Goal: Task Accomplishment & Management: Complete application form

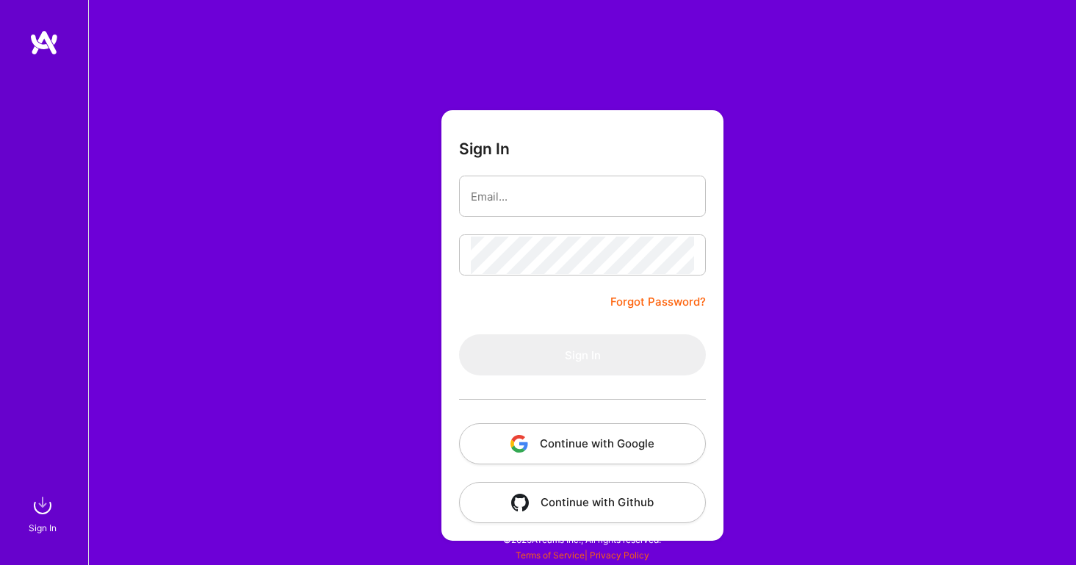
click at [593, 448] on button "Continue with Google" at bounding box center [582, 443] width 247 height 41
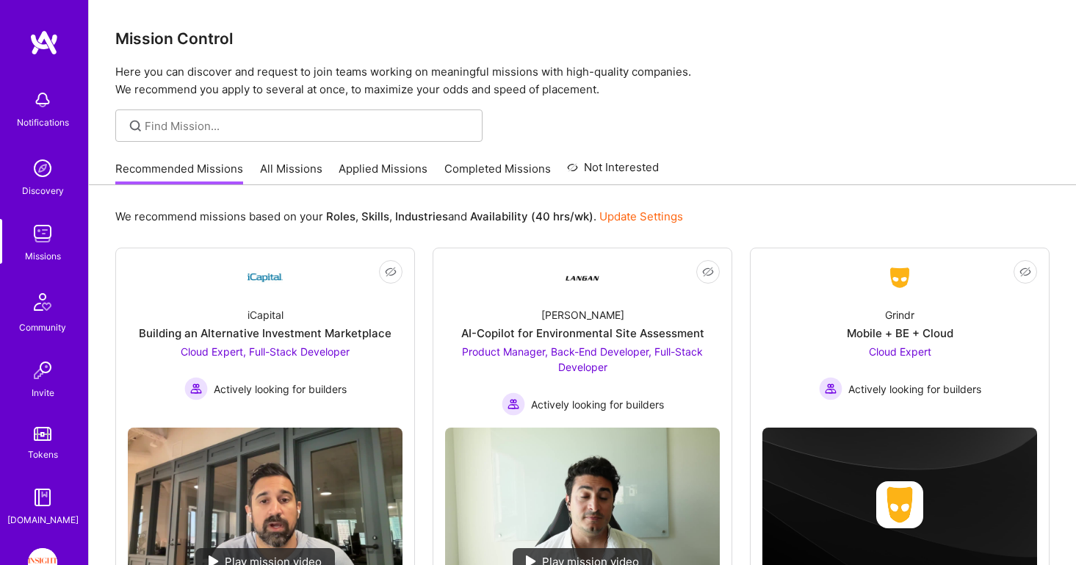
click at [43, 551] on img at bounding box center [42, 562] width 29 height 29
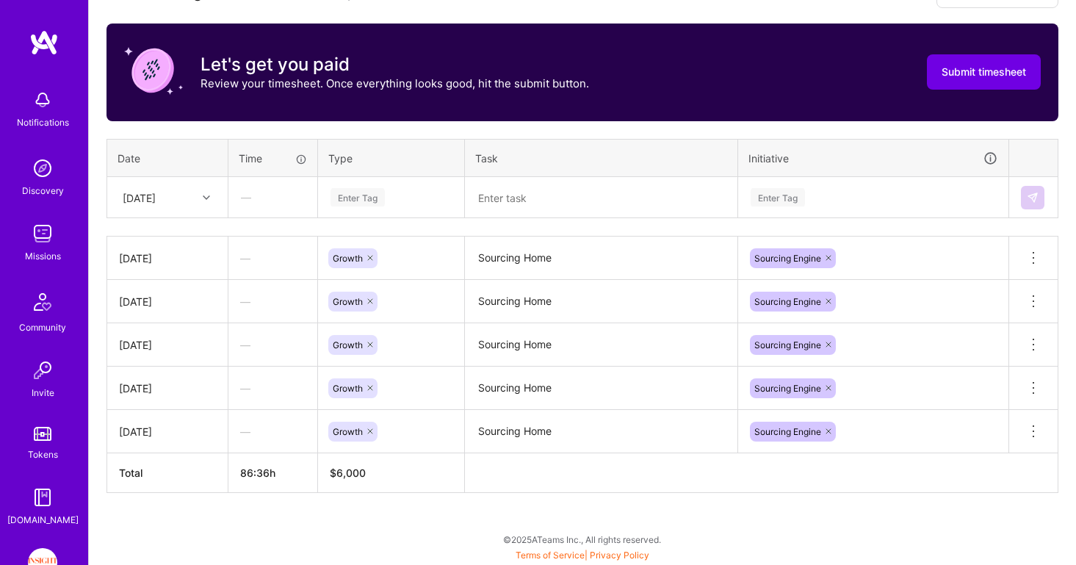
scroll to position [482, 0]
click at [206, 195] on icon at bounding box center [206, 197] width 7 height 7
click at [178, 401] on div "[DATE]" at bounding box center [167, 394] width 119 height 27
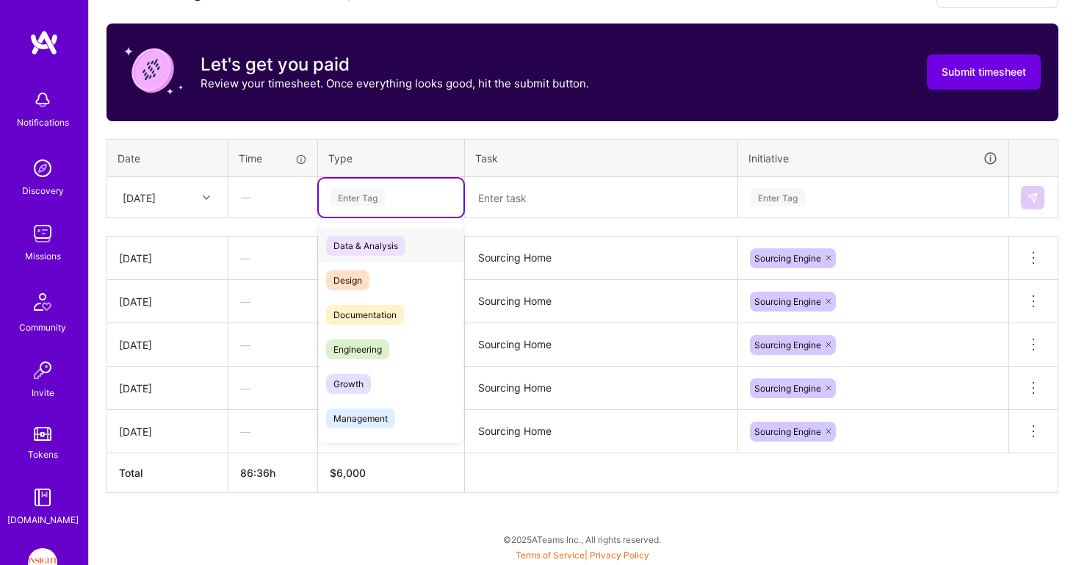
click at [395, 199] on div "Enter Tag" at bounding box center [391, 197] width 124 height 18
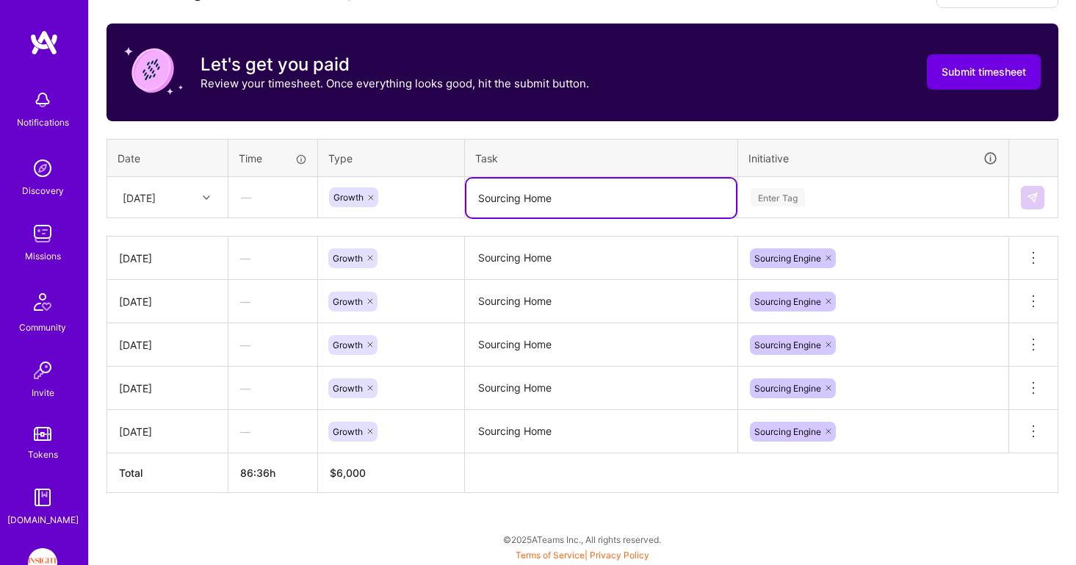
type textarea "Sourcing Home"
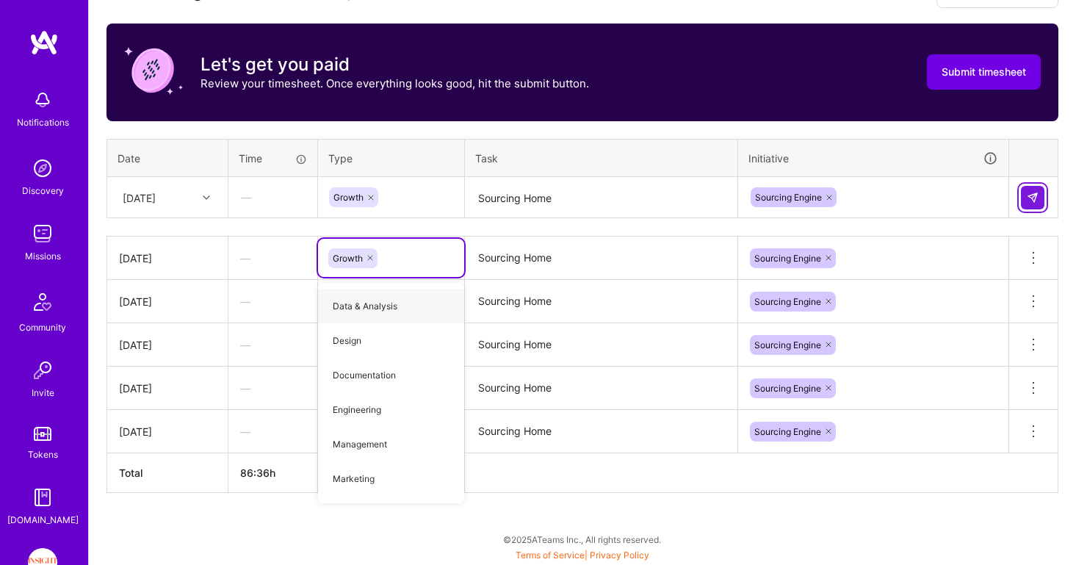
click at [1032, 197] on img at bounding box center [1033, 198] width 12 height 12
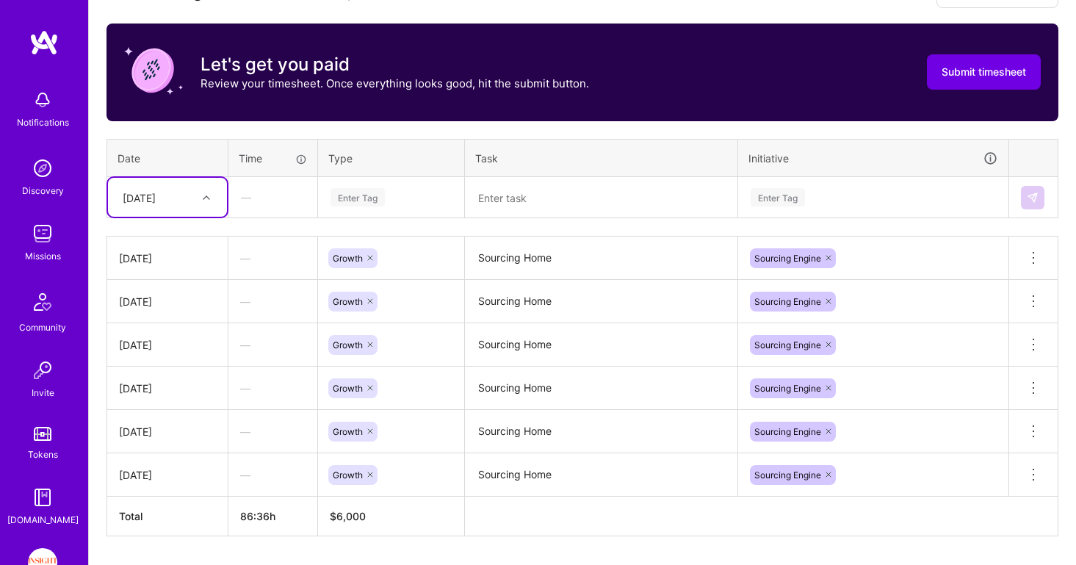
click at [198, 201] on div at bounding box center [208, 197] width 23 height 19
click at [169, 422] on div "[DATE]" at bounding box center [167, 423] width 119 height 27
click at [358, 192] on div "Enter Tag" at bounding box center [358, 197] width 54 height 23
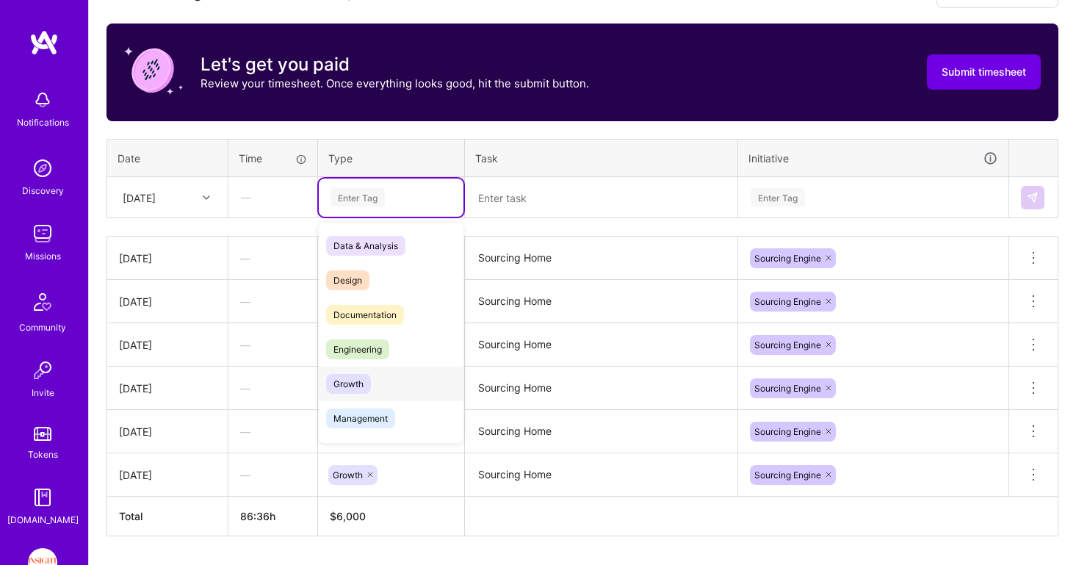
click at [368, 383] on span "Growth" at bounding box center [348, 384] width 45 height 20
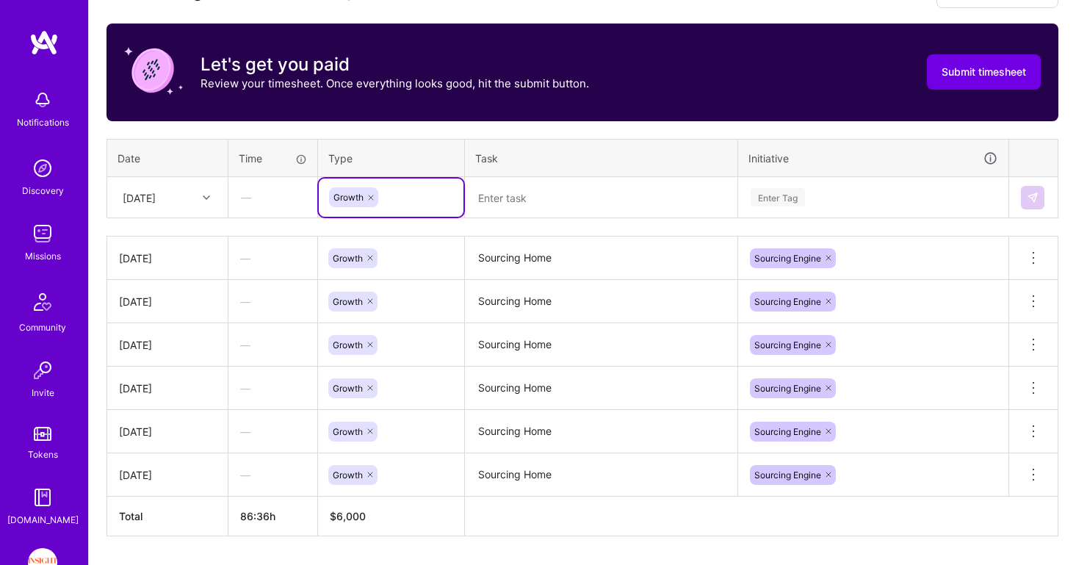
click at [563, 192] on textarea at bounding box center [601, 197] width 270 height 39
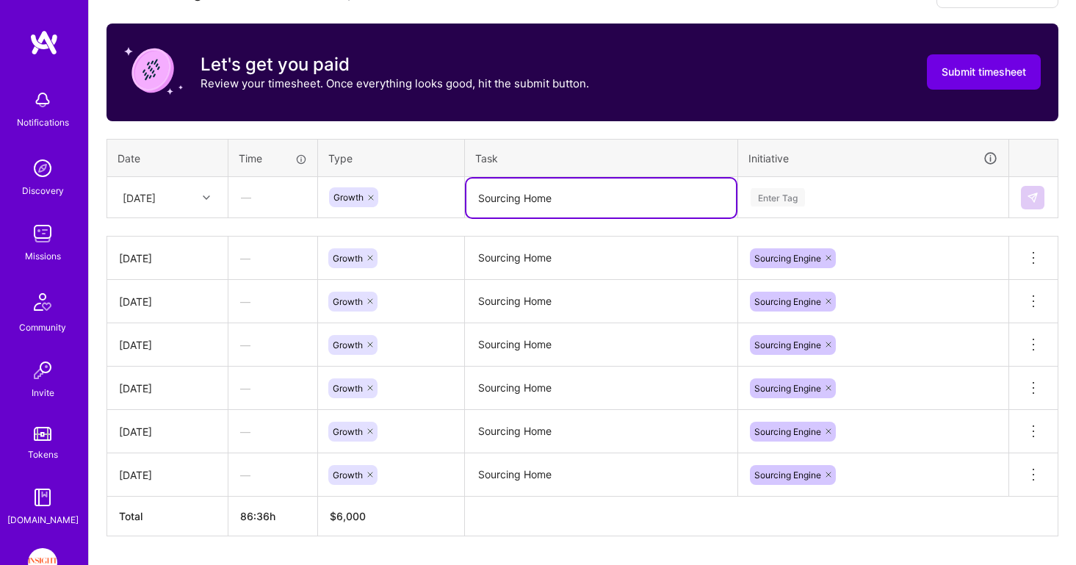
type textarea "Sourcing Home"
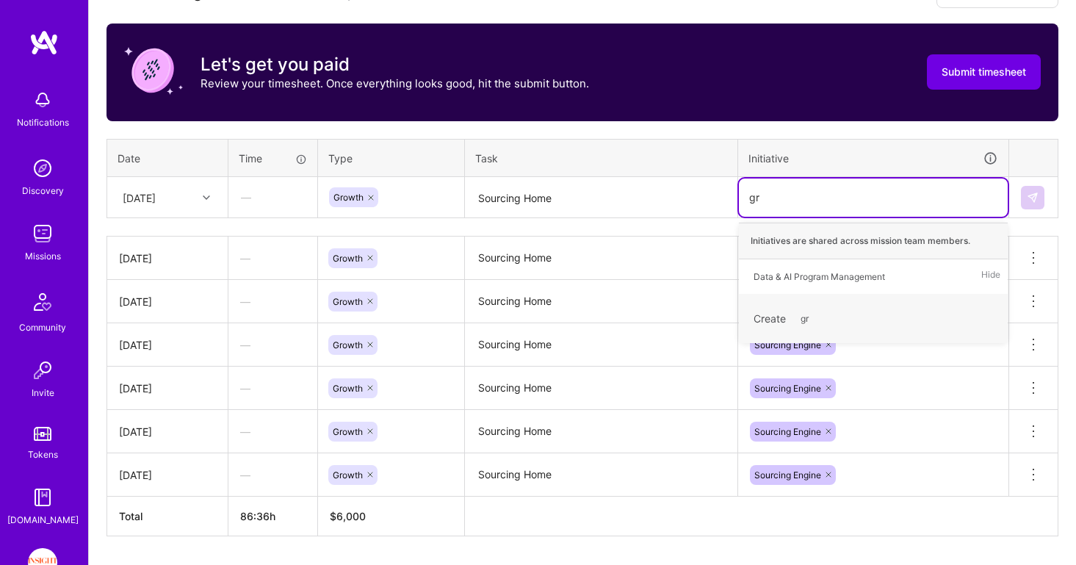
type input "g"
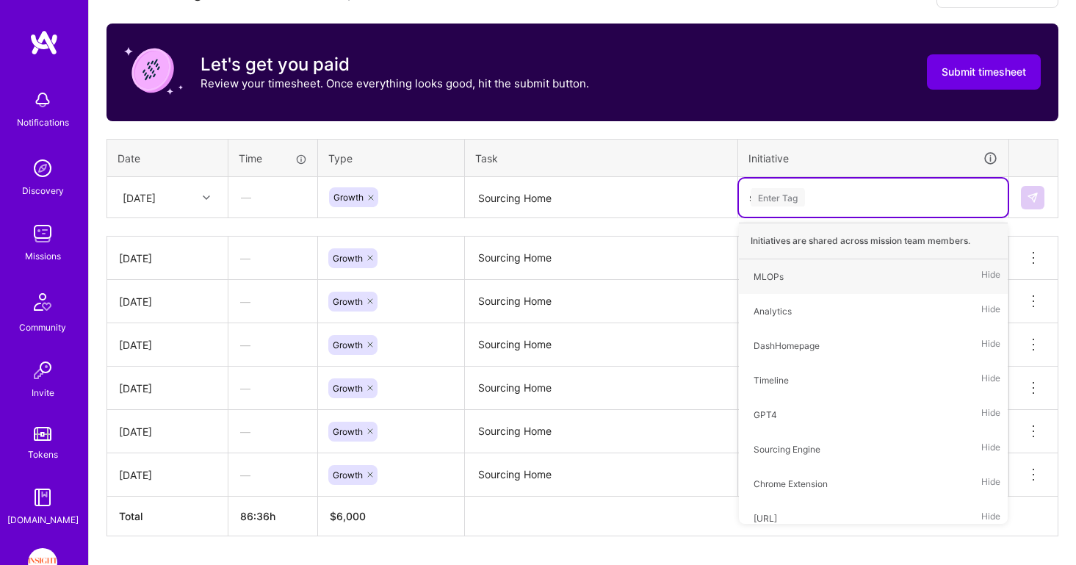
type input "so"
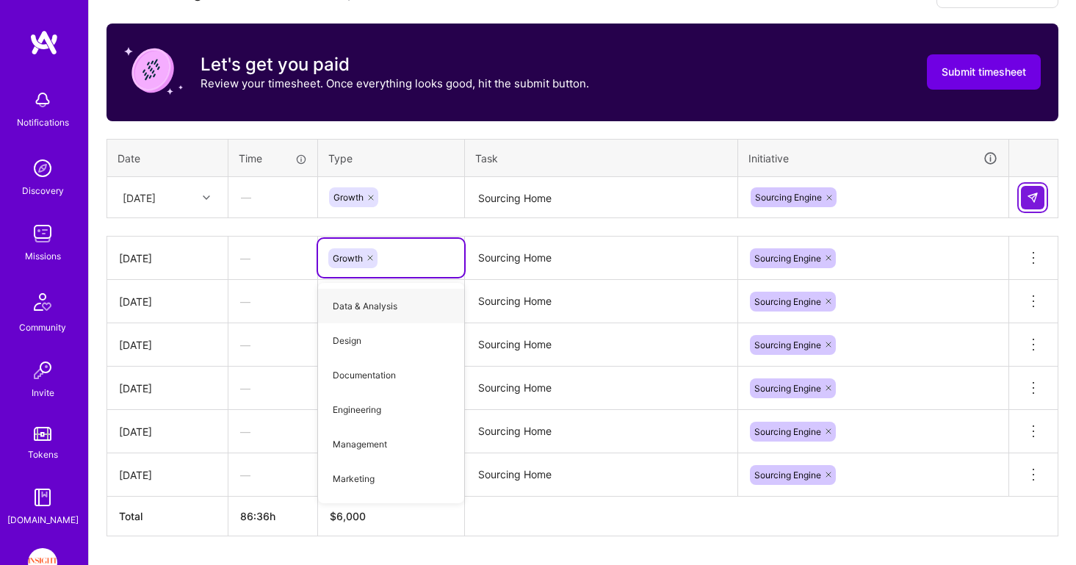
click at [1026, 201] on button at bounding box center [1033, 198] width 24 height 24
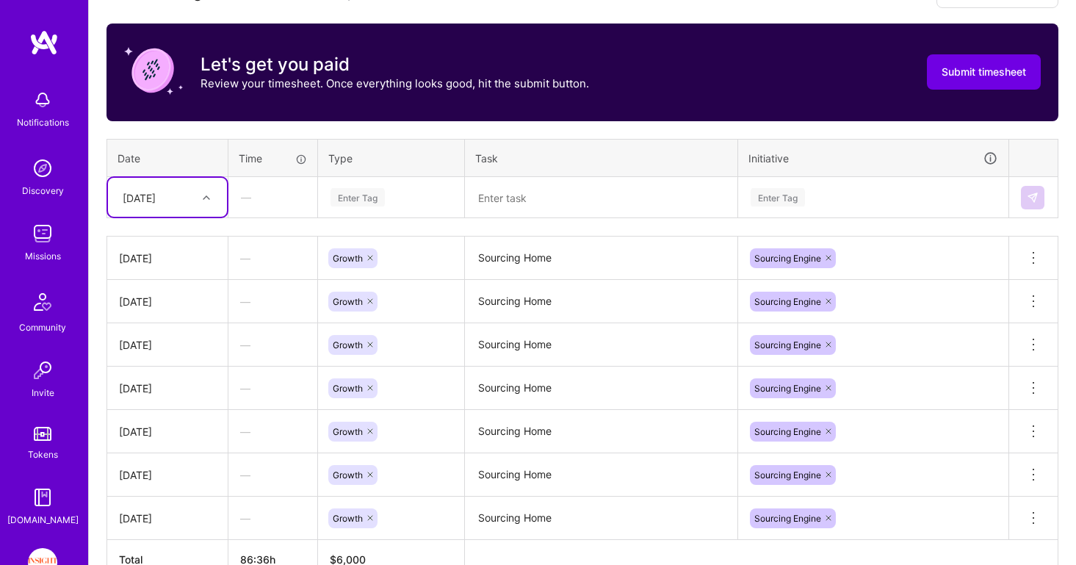
click at [195, 206] on div "[DATE]" at bounding box center [156, 197] width 82 height 24
click at [170, 373] on div "[DATE]" at bounding box center [167, 371] width 119 height 27
click at [372, 194] on div "Enter Tag" at bounding box center [358, 197] width 54 height 23
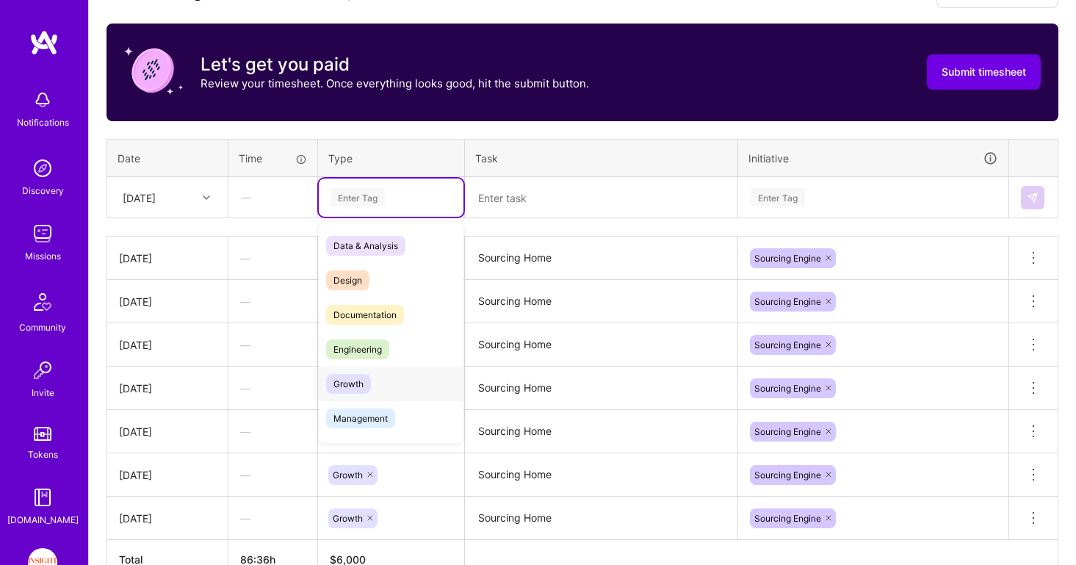
click at [352, 389] on span "Growth" at bounding box center [348, 384] width 45 height 20
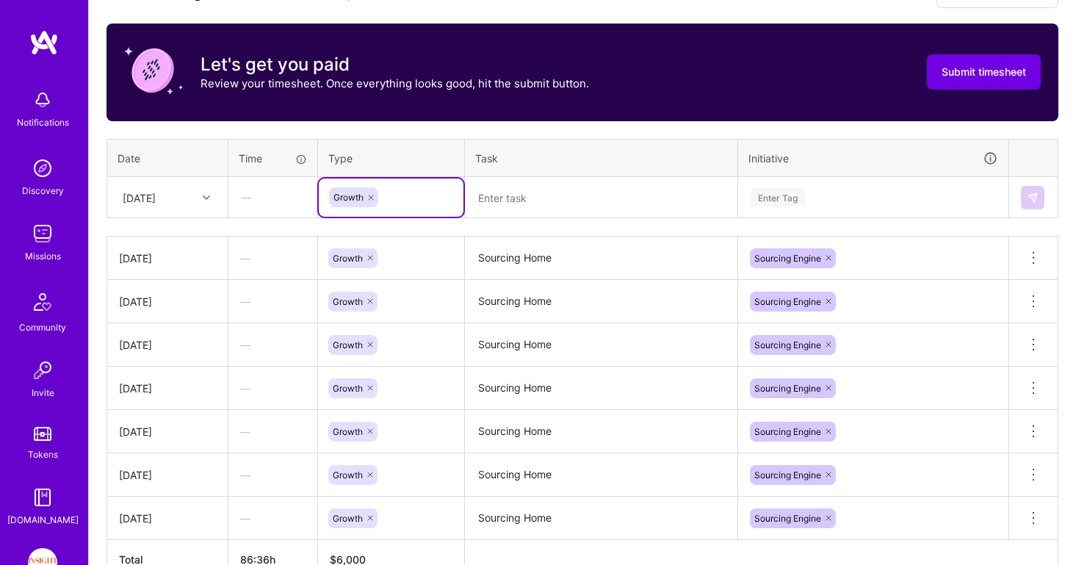
click at [577, 184] on textarea at bounding box center [601, 197] width 270 height 39
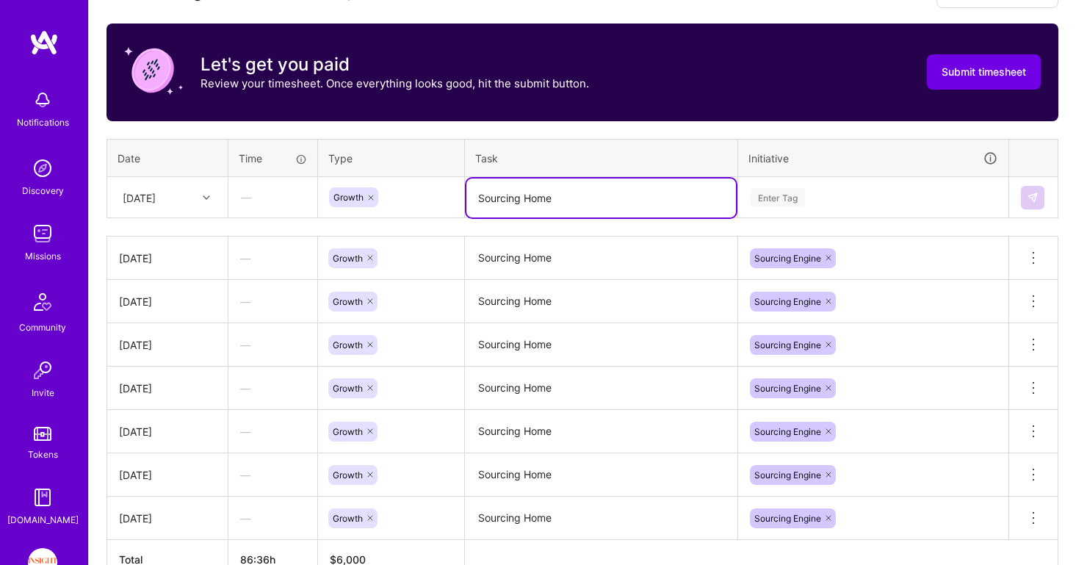
type textarea "Sourcing Home"
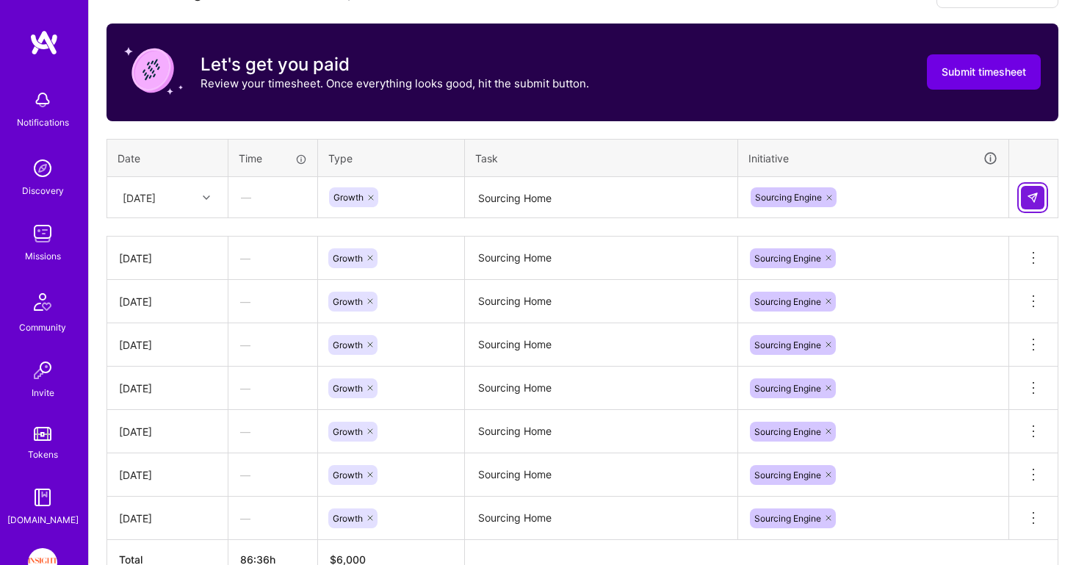
click at [1038, 202] on img at bounding box center [1033, 198] width 12 height 12
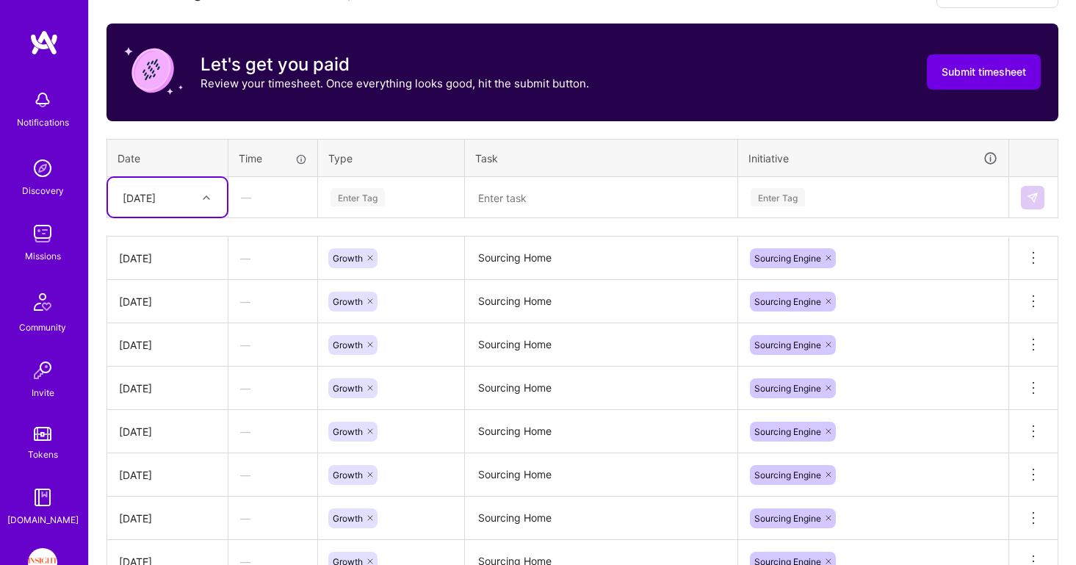
click at [185, 195] on div "[DATE]" at bounding box center [156, 197] width 82 height 24
click at [164, 403] on div "[DATE]" at bounding box center [167, 399] width 119 height 27
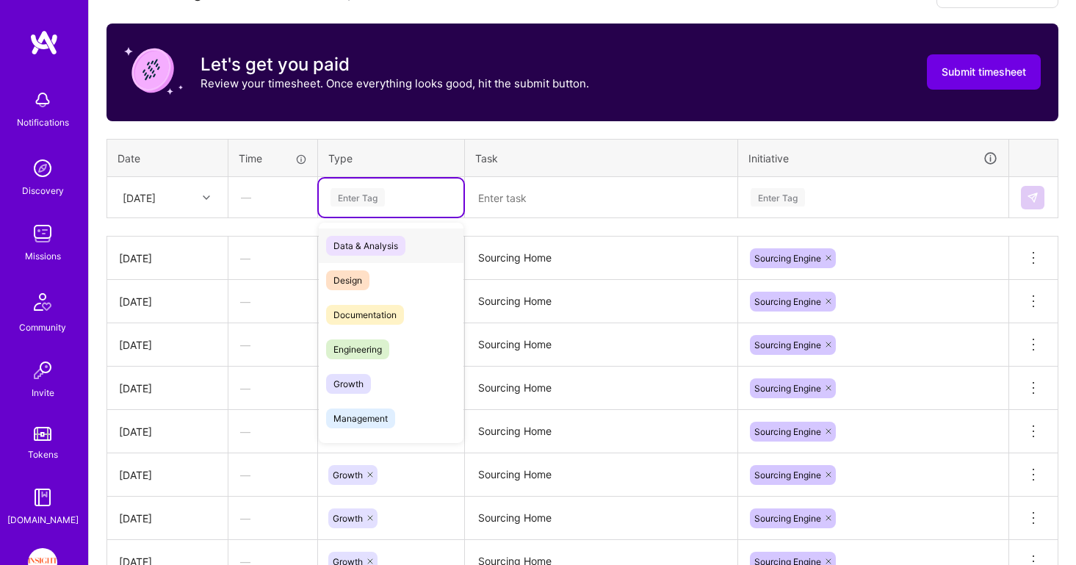
click at [380, 201] on div "Enter Tag" at bounding box center [358, 197] width 54 height 23
click at [378, 386] on div "Growth" at bounding box center [391, 383] width 145 height 35
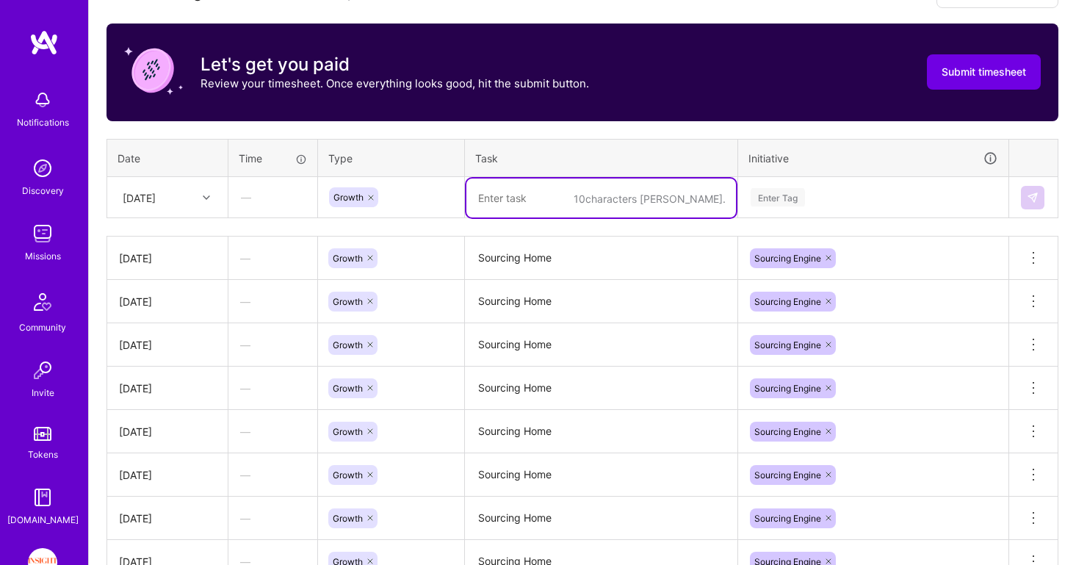
click at [549, 209] on textarea at bounding box center [601, 197] width 270 height 39
type textarea "Sourcing Home"
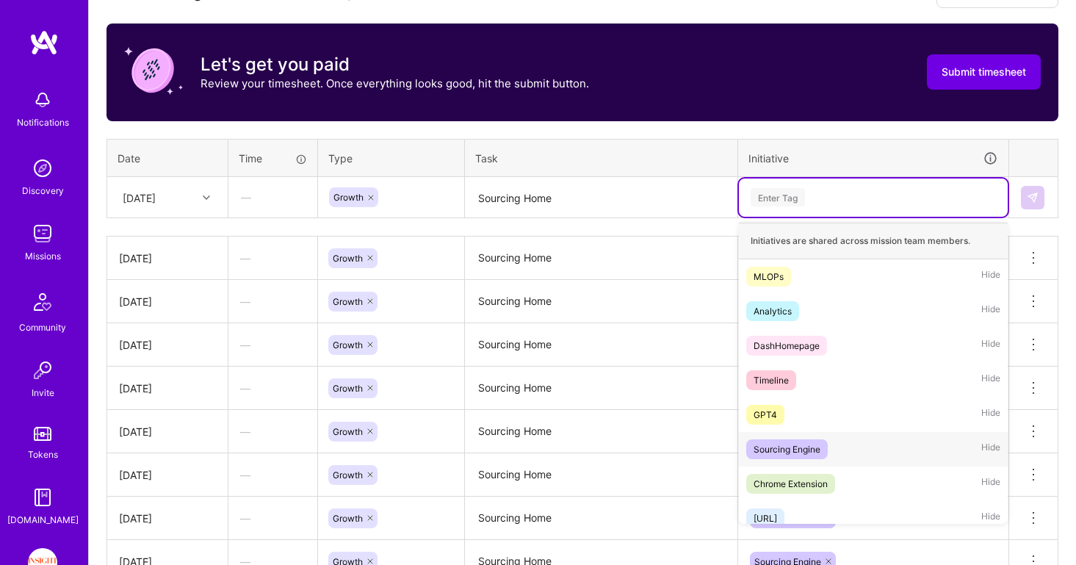
click at [795, 457] on span "Sourcing Engine" at bounding box center [787, 449] width 82 height 20
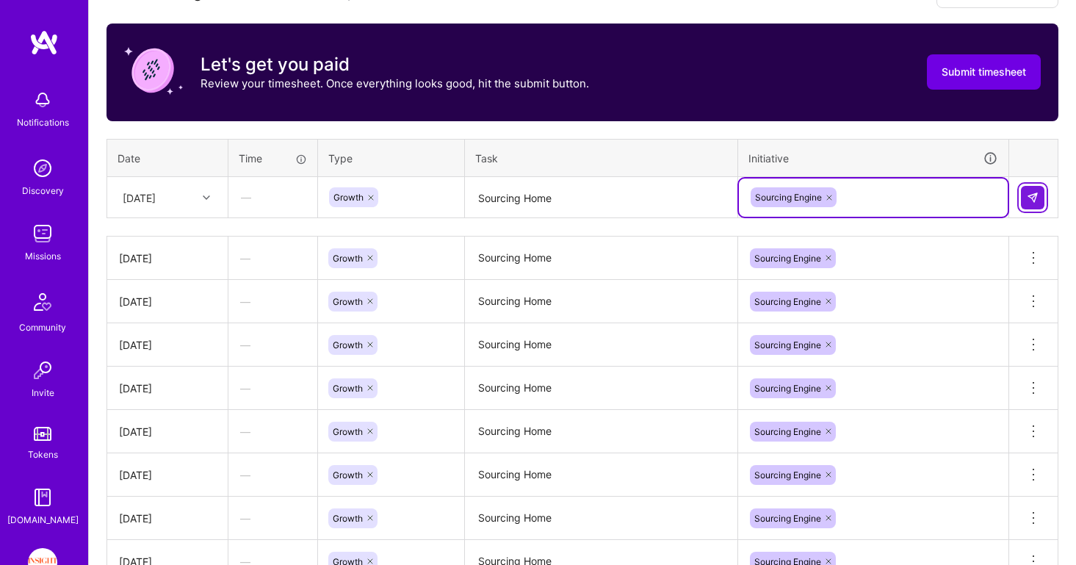
click at [1040, 192] on button at bounding box center [1033, 198] width 24 height 24
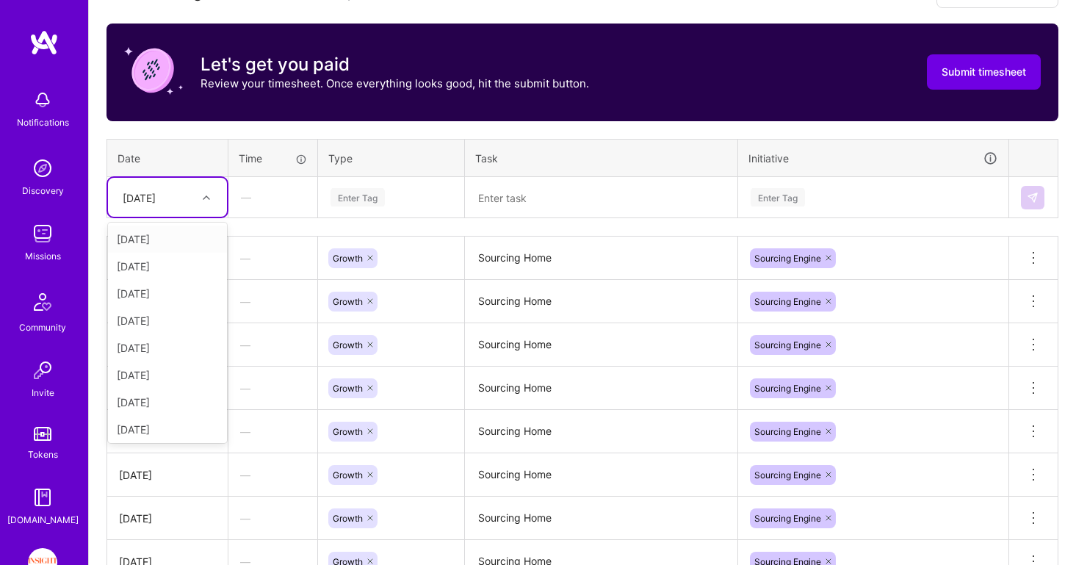
click at [163, 207] on div "[DATE]" at bounding box center [156, 197] width 82 height 24
click at [159, 431] on div "[DATE]" at bounding box center [167, 426] width 119 height 27
click at [387, 200] on div "Enter Tag" at bounding box center [391, 197] width 124 height 18
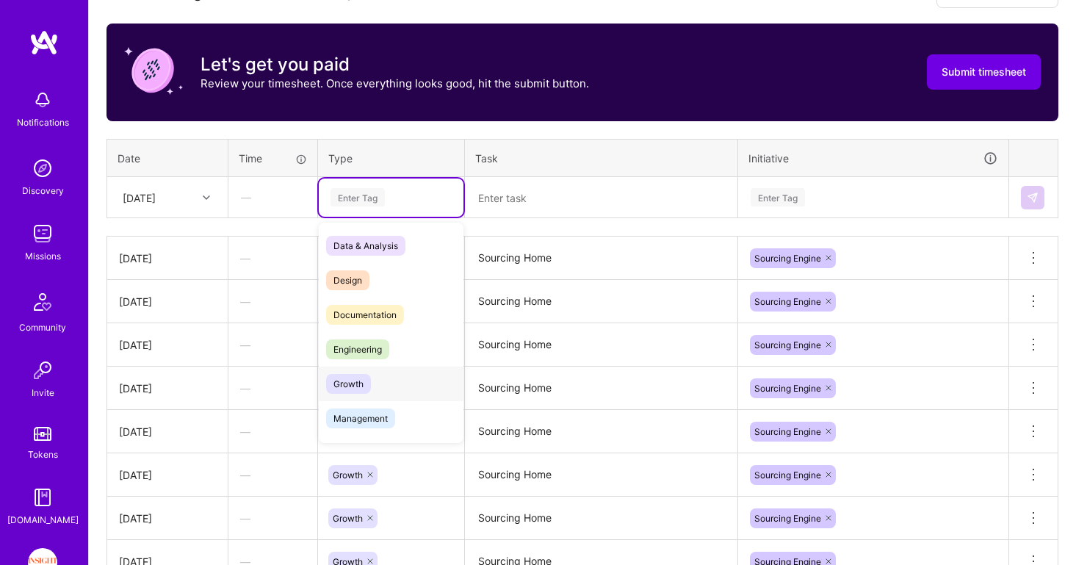
click at [362, 380] on span "Growth" at bounding box center [348, 384] width 45 height 20
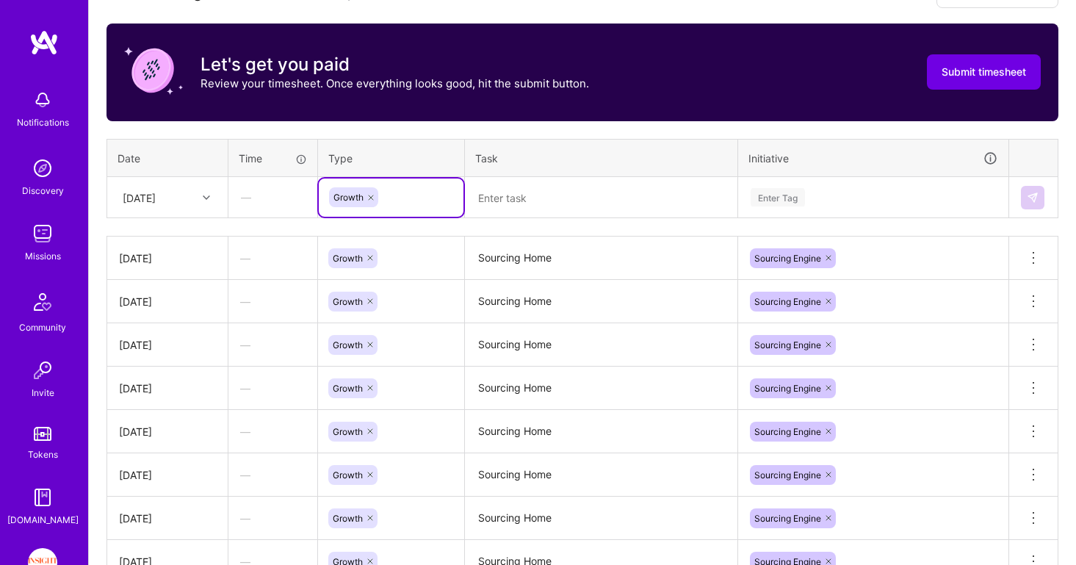
click at [544, 181] on textarea at bounding box center [601, 197] width 270 height 39
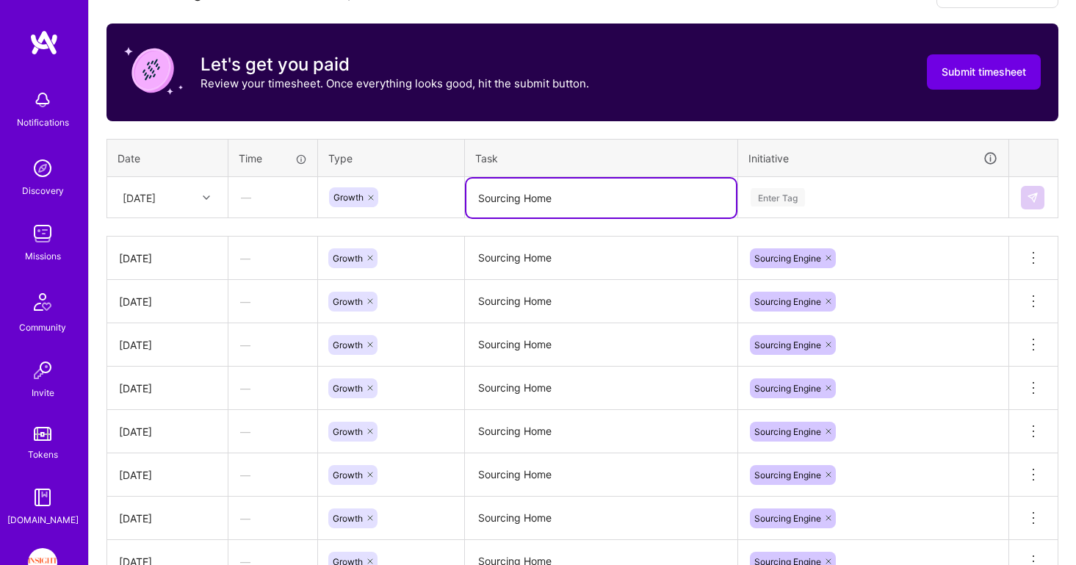
type textarea "Sourcing Home"
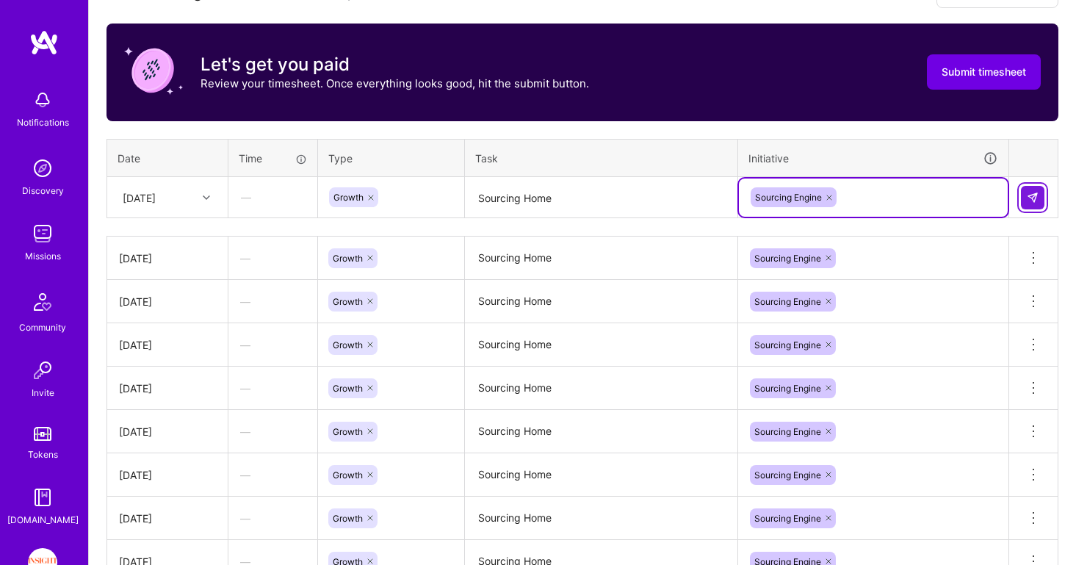
click at [1028, 201] on img at bounding box center [1033, 198] width 12 height 12
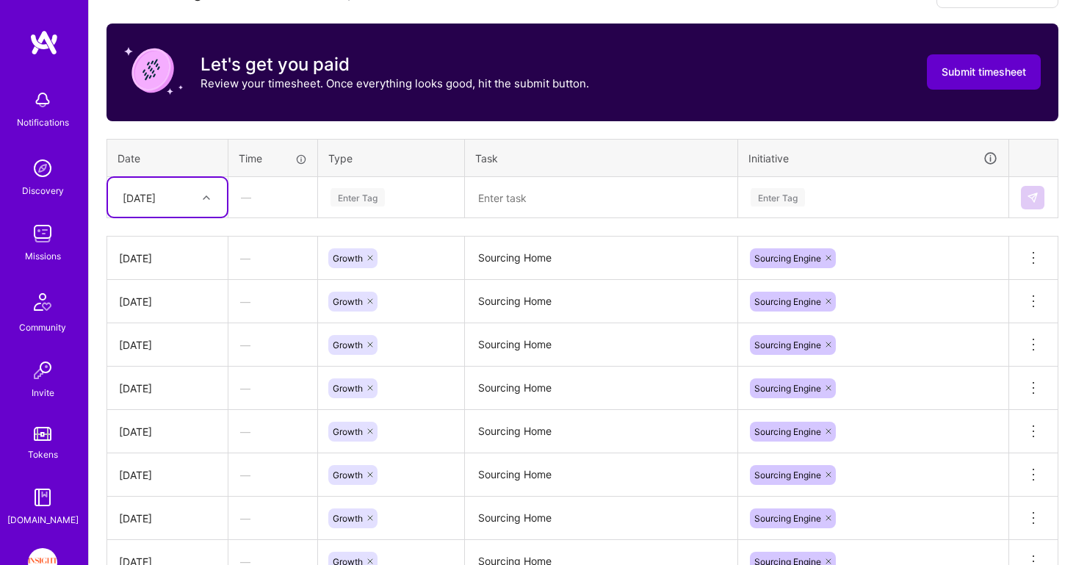
click at [980, 79] on span "Submit timesheet" at bounding box center [984, 72] width 84 height 15
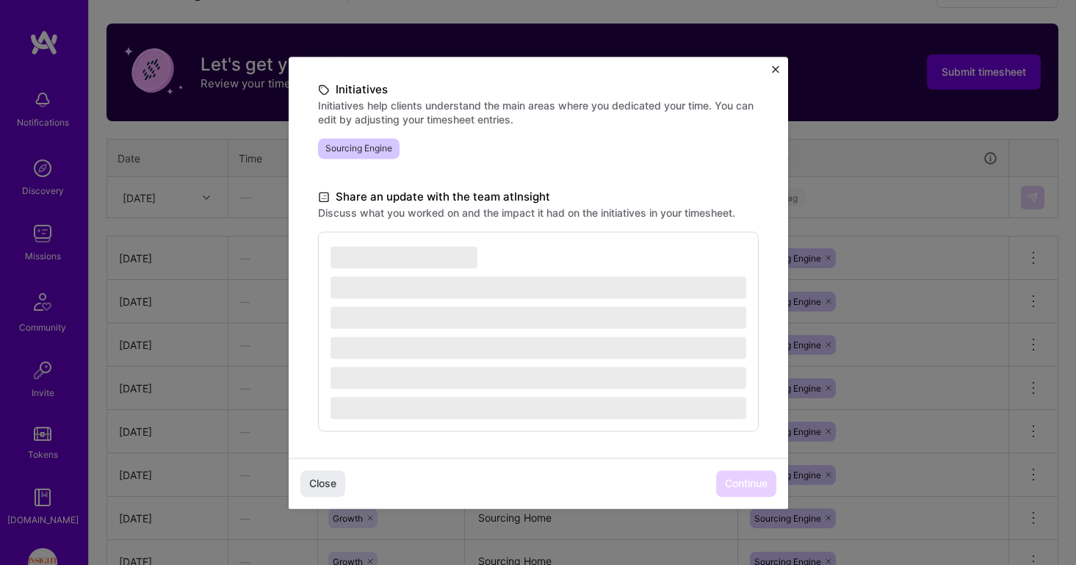
scroll to position [318, 0]
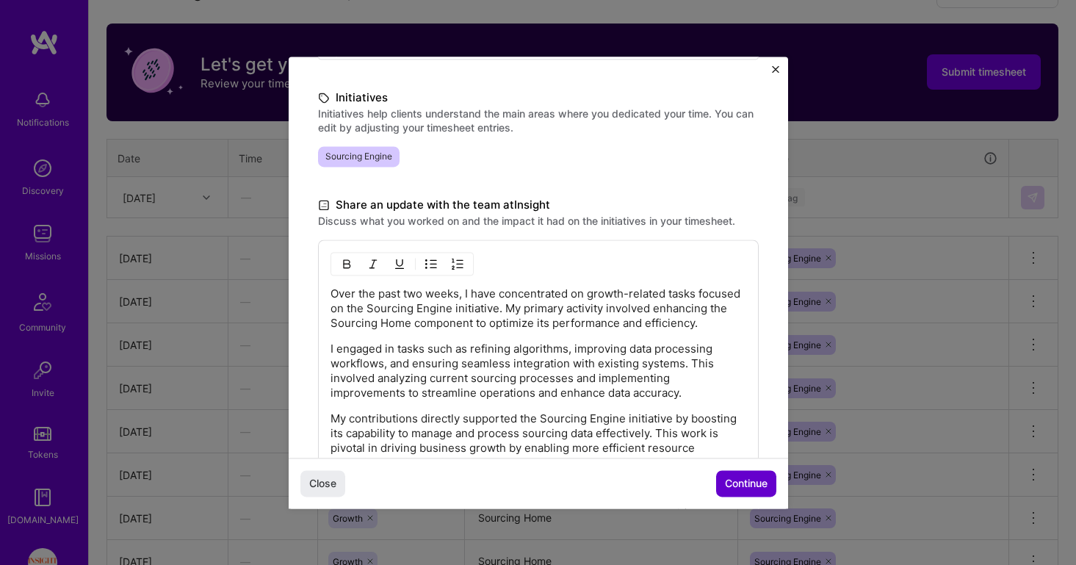
click at [741, 493] on button "Continue" at bounding box center [746, 483] width 60 height 26
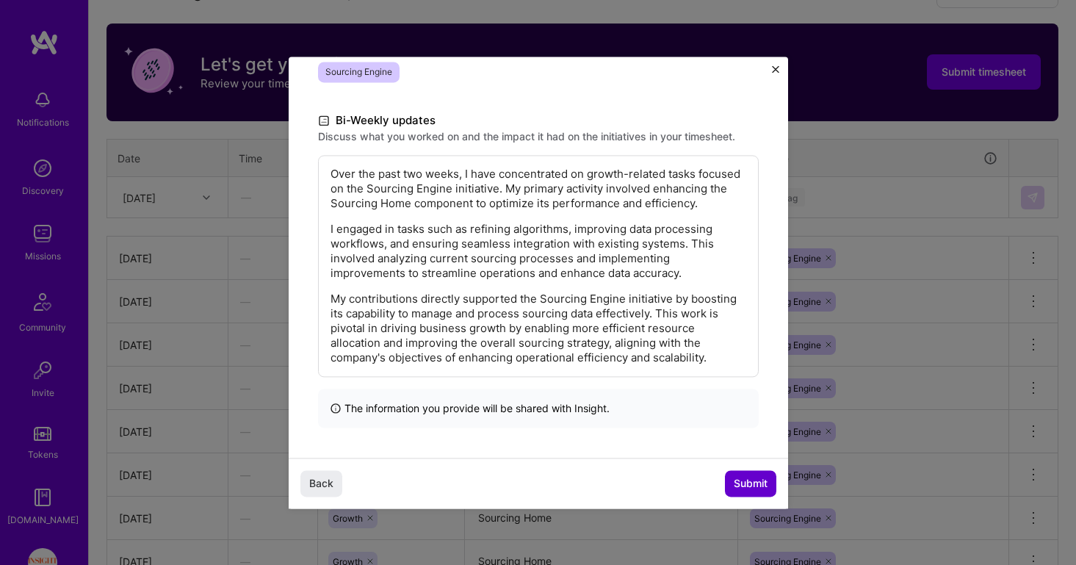
scroll to position [256, 0]
click at [741, 485] on span "Submit" at bounding box center [751, 483] width 34 height 15
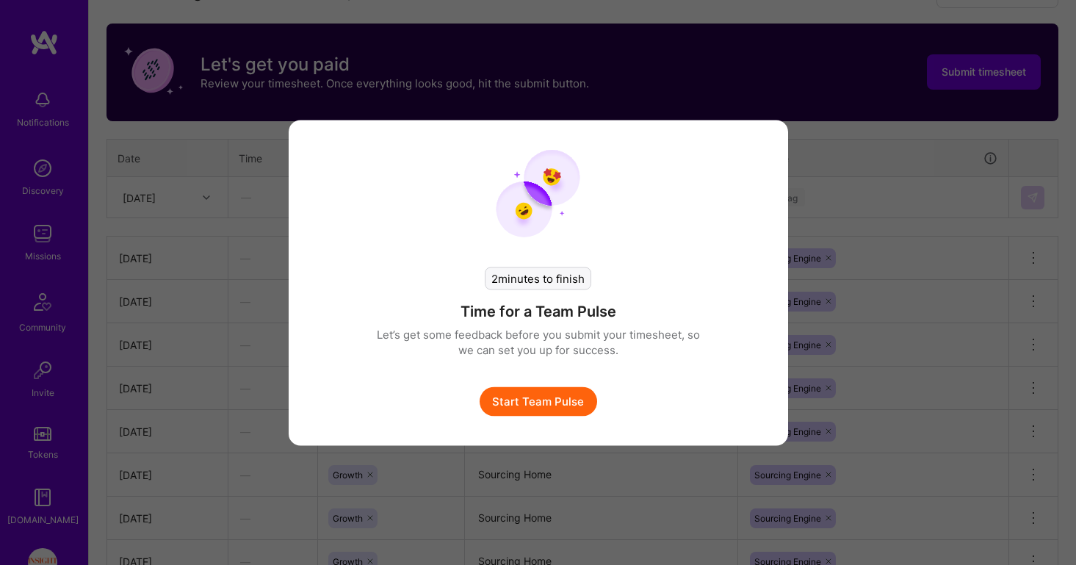
click at [545, 411] on button "Start Team Pulse" at bounding box center [539, 400] width 118 height 29
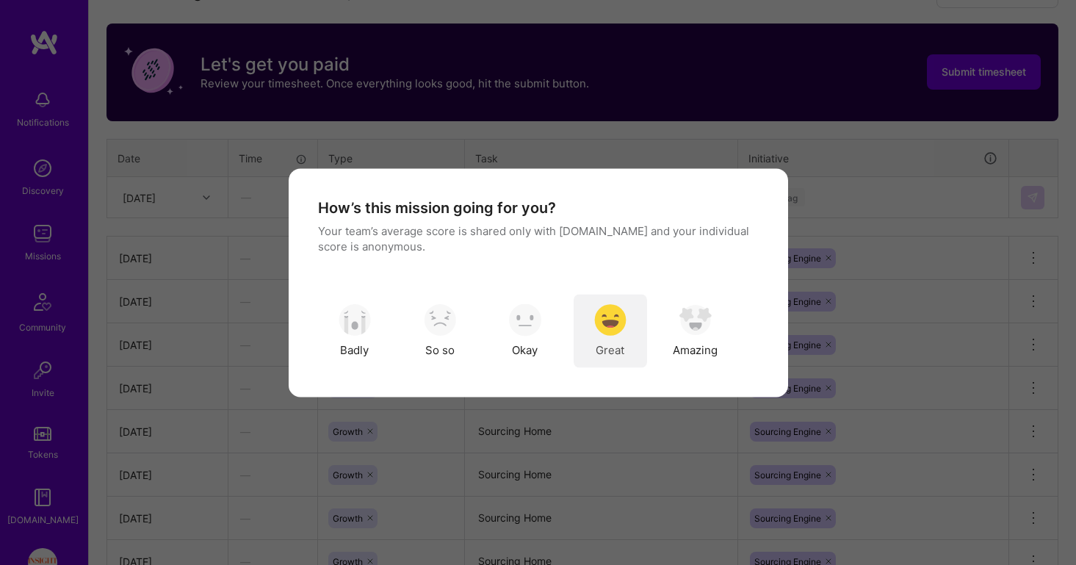
click at [618, 334] on img "modal" at bounding box center [610, 320] width 32 height 32
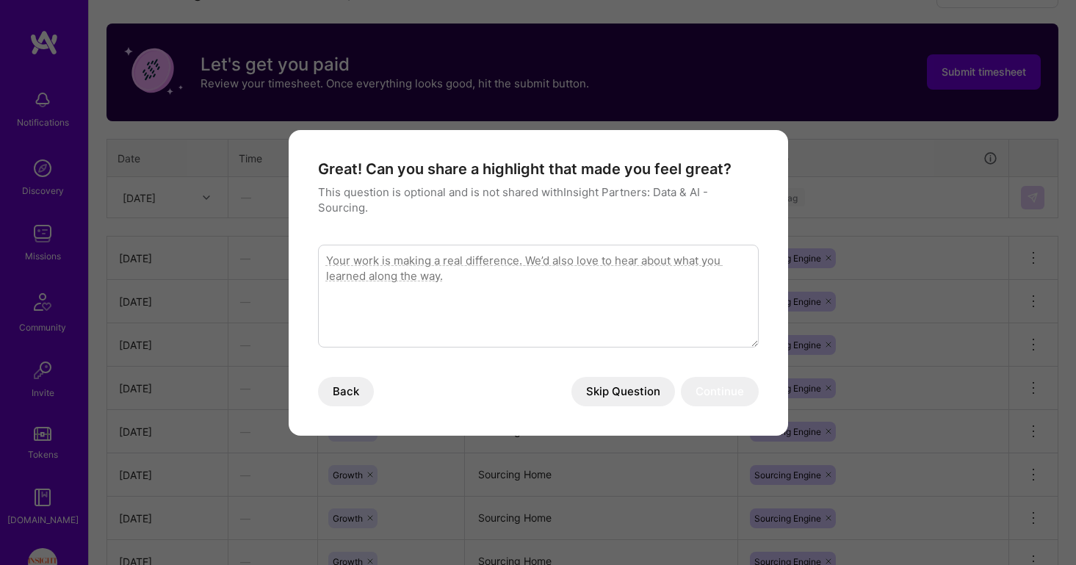
click at [641, 395] on button "Skip Question" at bounding box center [623, 391] width 104 height 29
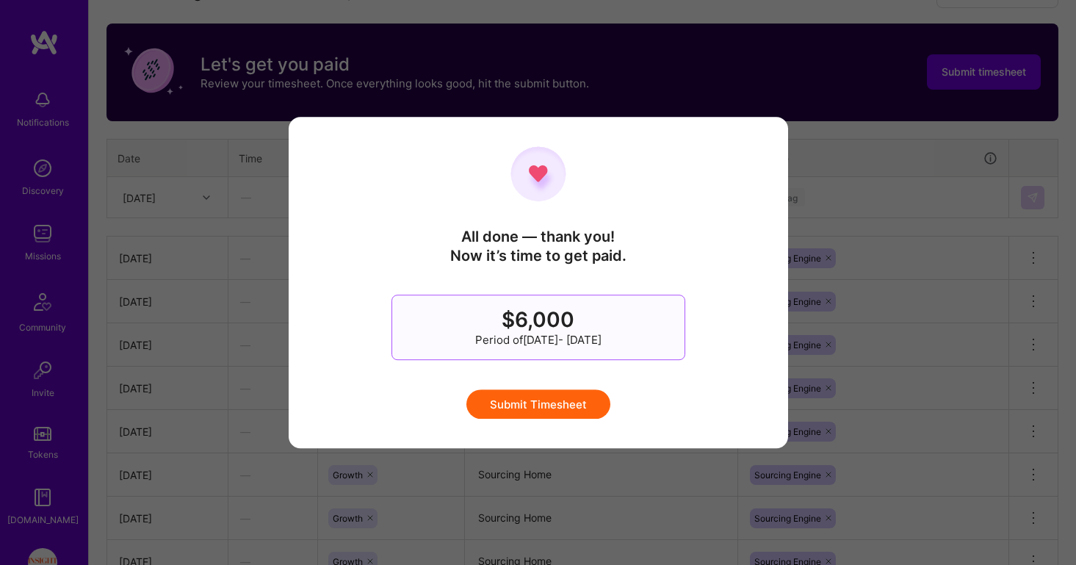
click at [594, 403] on button "Submit Timesheet" at bounding box center [538, 403] width 144 height 29
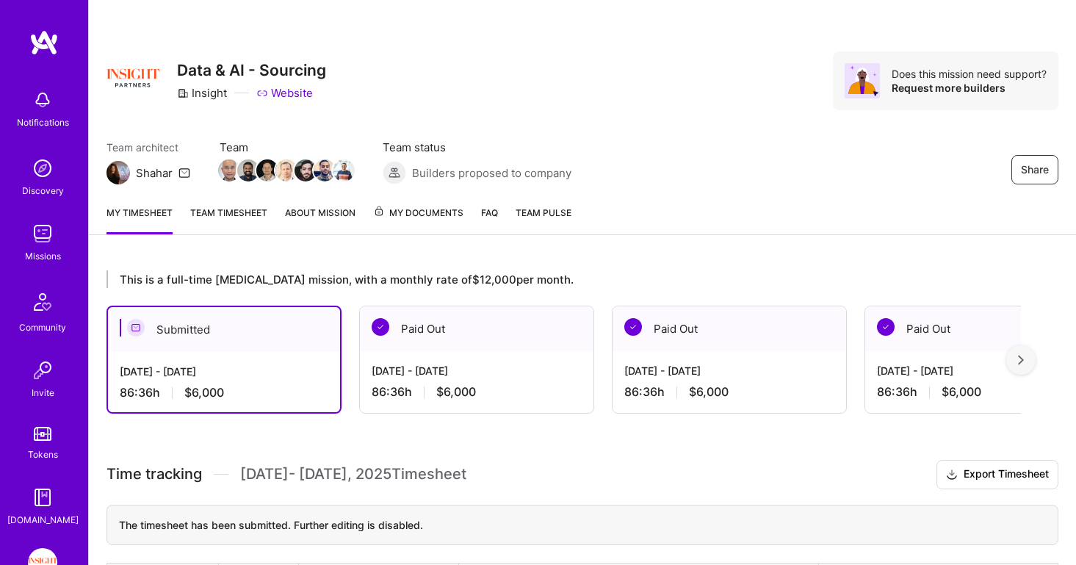
scroll to position [0, 0]
